Goal: Navigation & Orientation: Find specific page/section

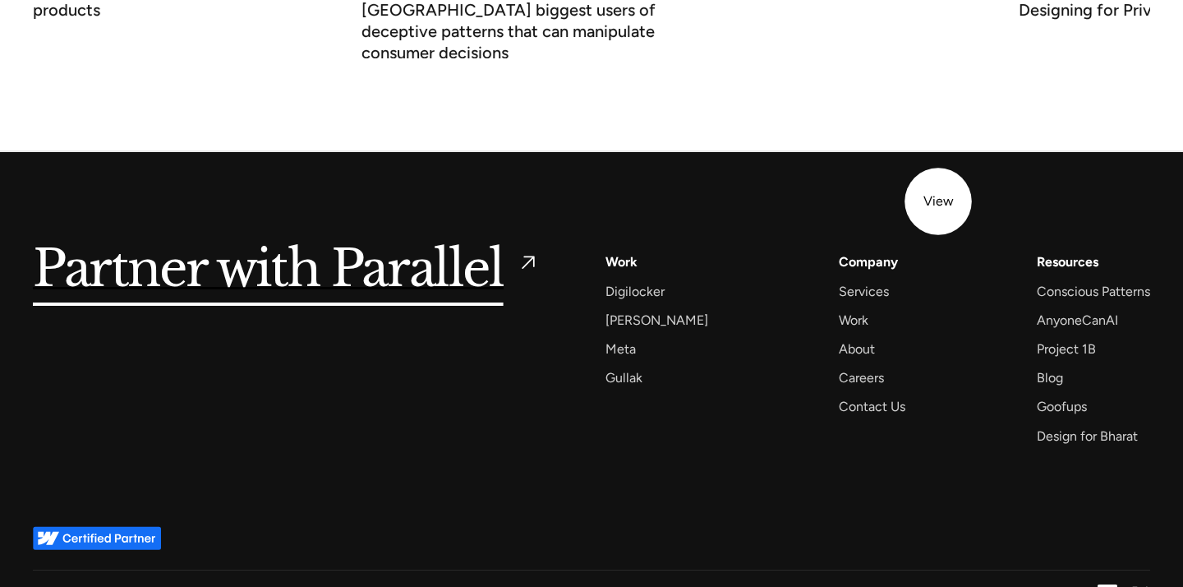
scroll to position [6424, 0]
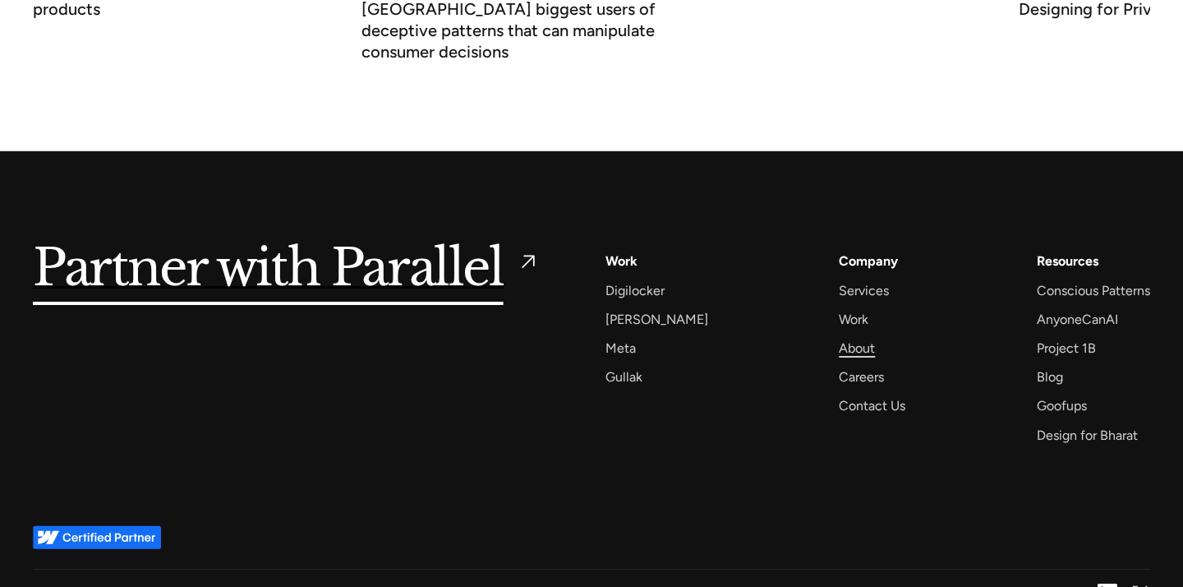
click at [839, 337] on div "About" at bounding box center [857, 348] width 36 height 22
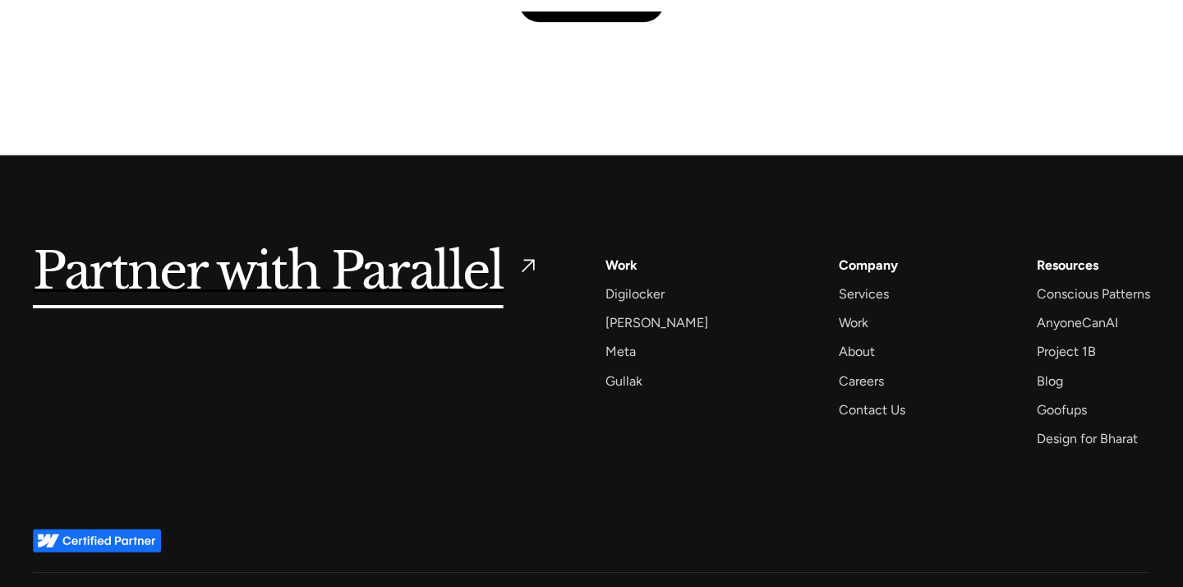
scroll to position [3992, 0]
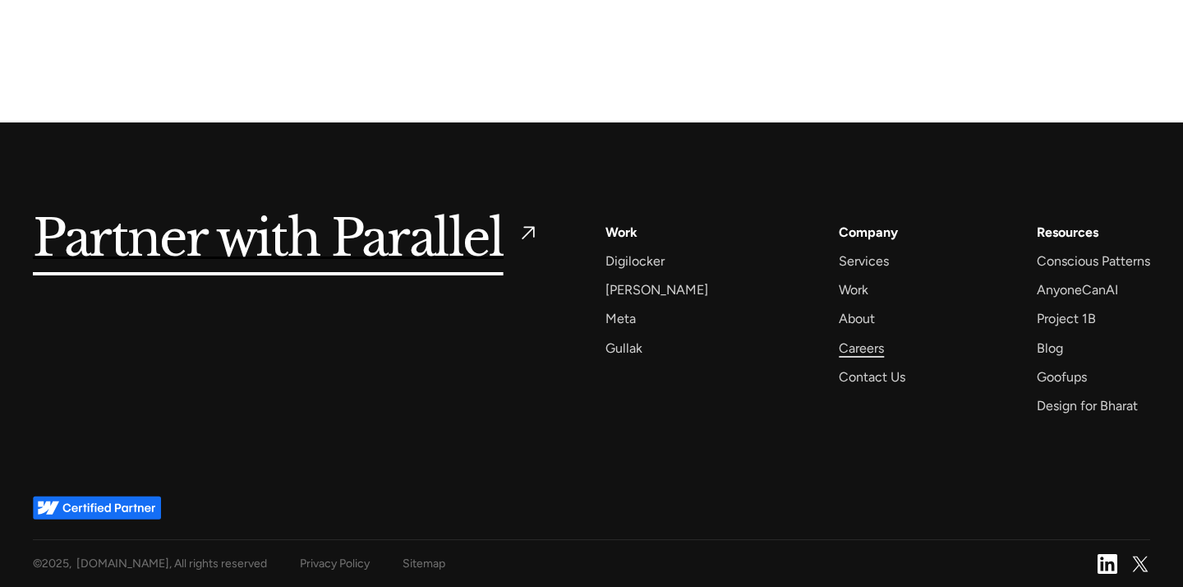
click at [839, 348] on div "Careers" at bounding box center [861, 348] width 45 height 22
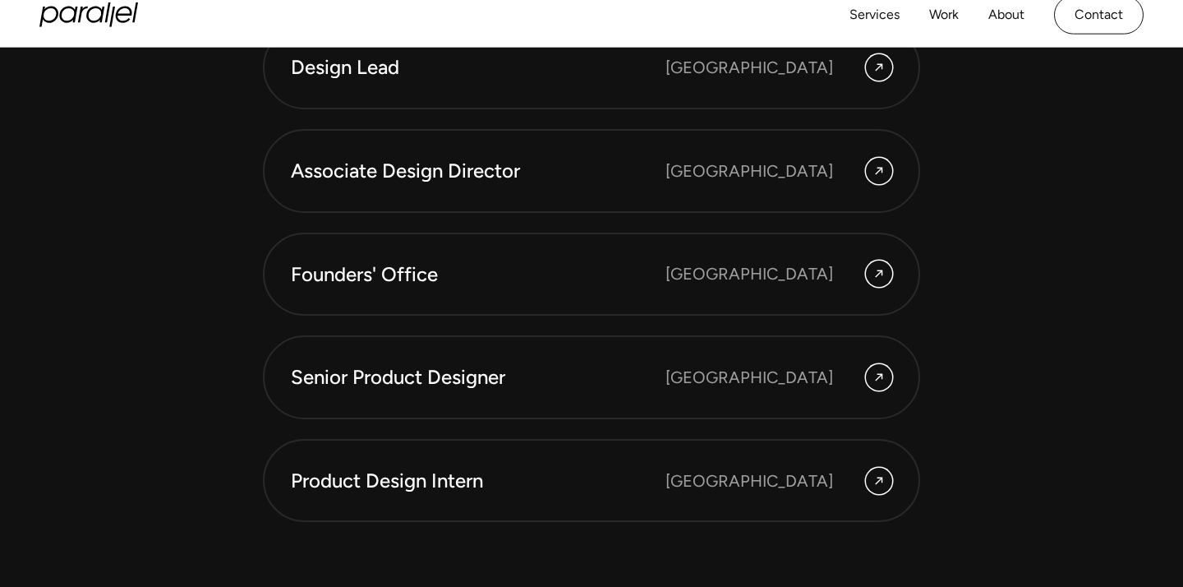
scroll to position [4526, 0]
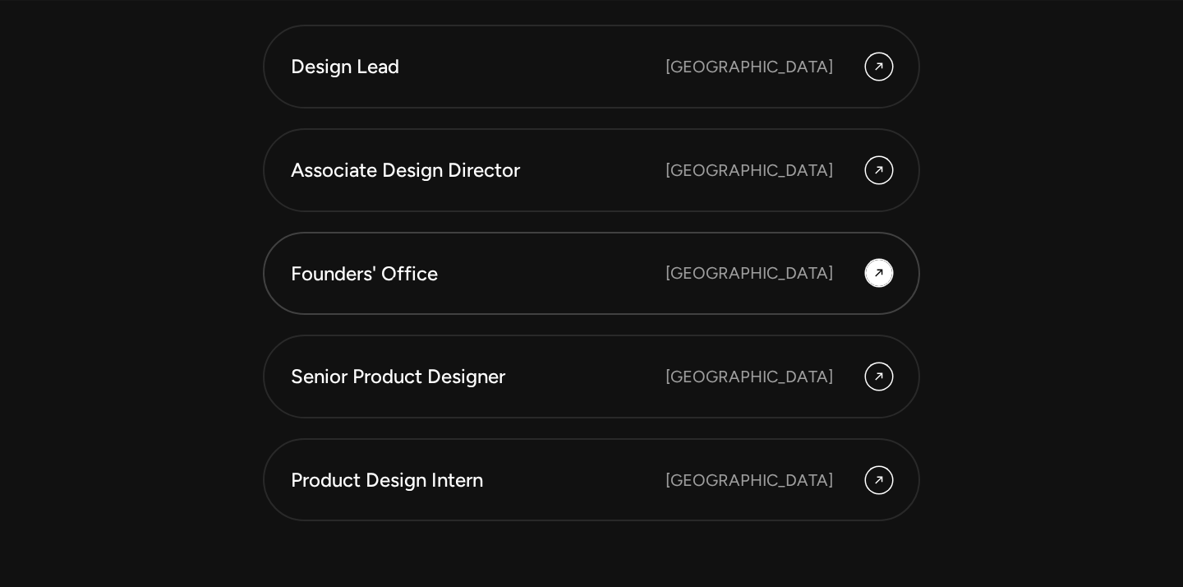
click at [395, 277] on div "Founders' Office" at bounding box center [478, 274] width 375 height 28
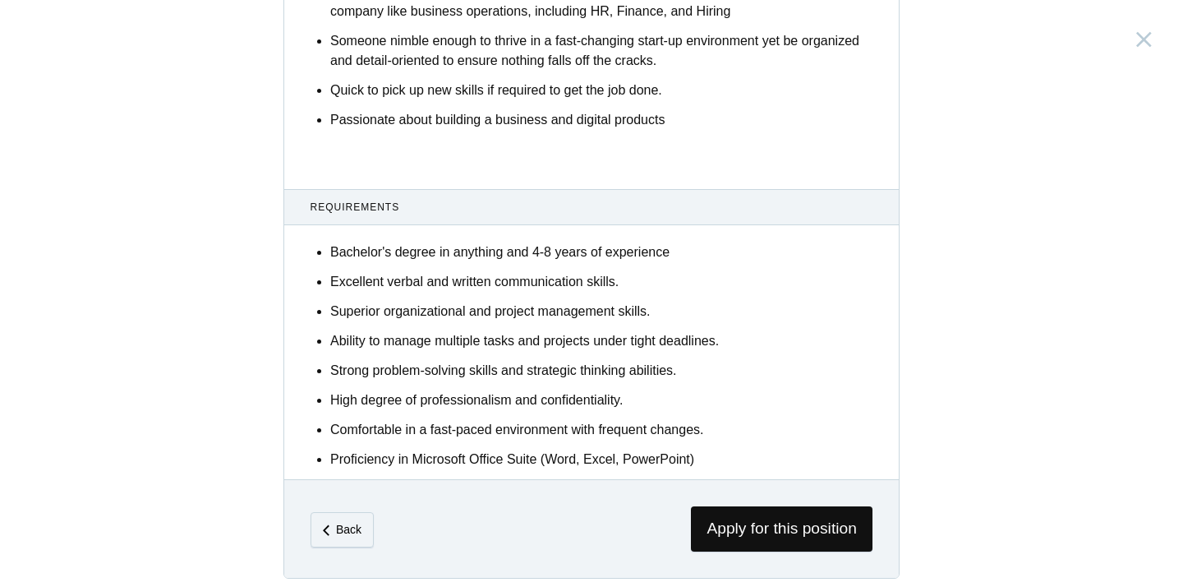
scroll to position [987, 0]
